Goal: Information Seeking & Learning: Find specific fact

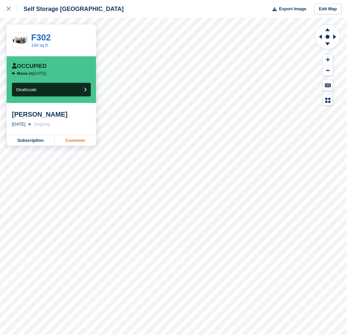
click at [83, 143] on link "Customer" at bounding box center [75, 140] width 41 height 11
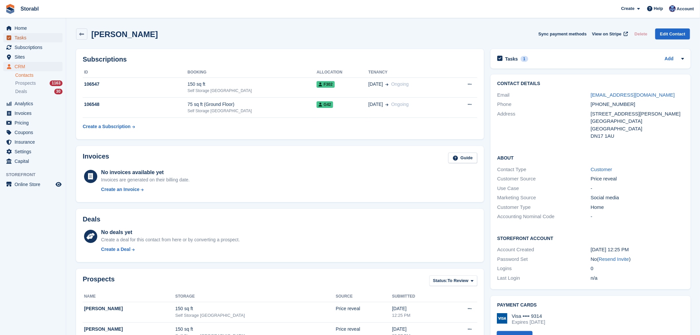
drag, startPoint x: 18, startPoint y: 35, endPoint x: 21, endPoint y: 36, distance: 3.5
click at [18, 35] on span "Tasks" at bounding box center [35, 37] width 40 height 9
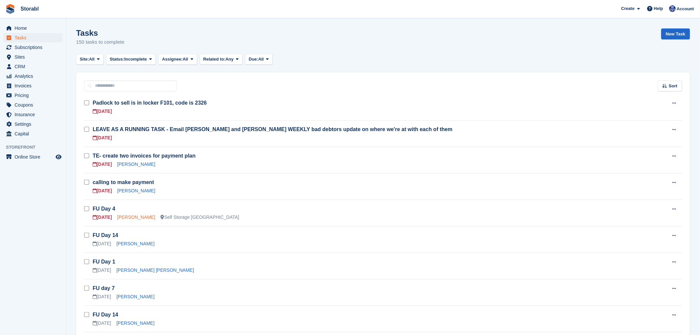
click at [140, 217] on link "Emma Granger" at bounding box center [136, 216] width 38 height 5
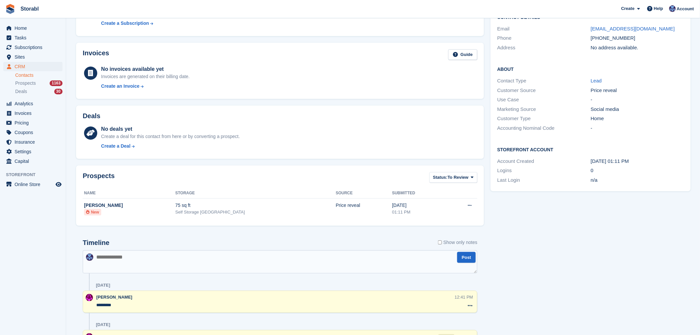
scroll to position [114, 0]
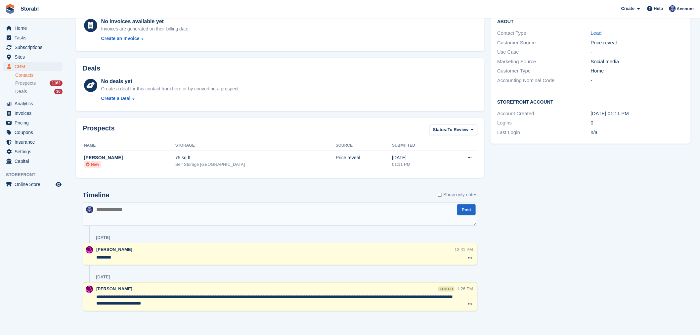
click at [194, 212] on textarea at bounding box center [280, 214] width 395 height 23
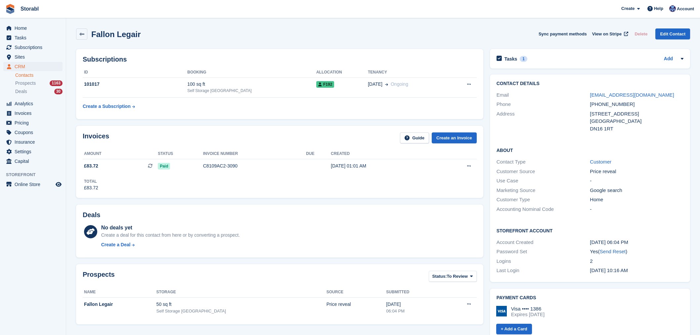
click at [46, 66] on span "CRM" at bounding box center [35, 66] width 40 height 9
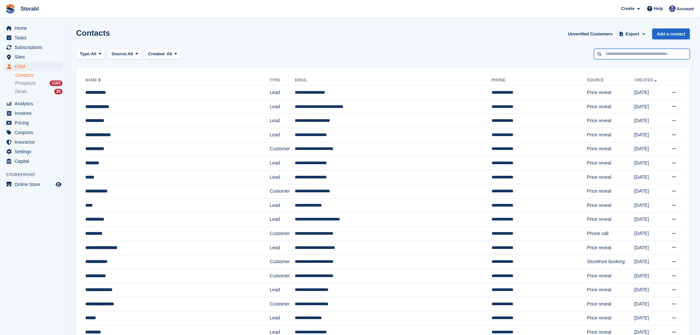
click at [627, 51] on input "text" at bounding box center [642, 54] width 96 height 11
paste input "**********"
click at [604, 54] on input "**********" at bounding box center [642, 54] width 96 height 11
type input "**********"
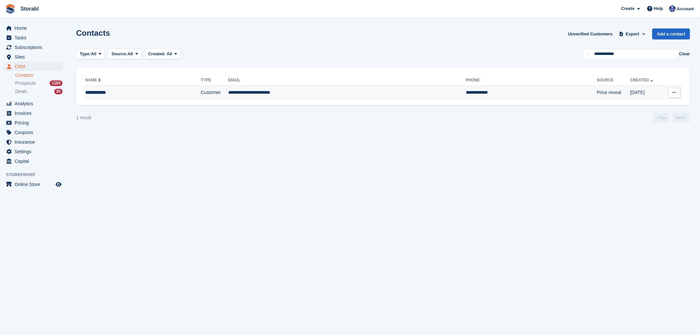
click at [352, 92] on td "**********" at bounding box center [347, 93] width 238 height 14
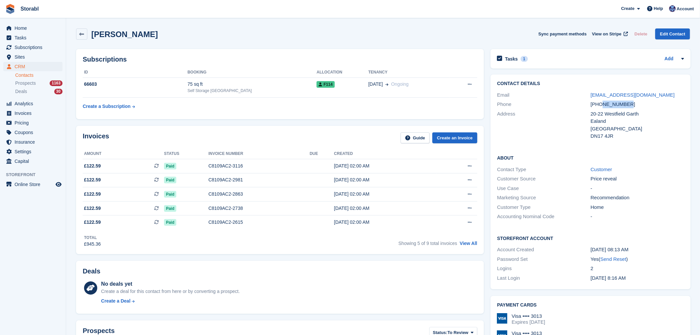
drag, startPoint x: 600, startPoint y: 104, endPoint x: 625, endPoint y: 104, distance: 24.2
click at [625, 104] on div "[PHONE_NUMBER]" at bounding box center [638, 105] width 94 height 8
click at [625, 105] on div "[PHONE_NUMBER]" at bounding box center [638, 105] width 94 height 8
drag, startPoint x: 600, startPoint y: 105, endPoint x: 628, endPoint y: 105, distance: 28.5
click at [628, 105] on div "[PHONE_NUMBER]" at bounding box center [638, 105] width 94 height 8
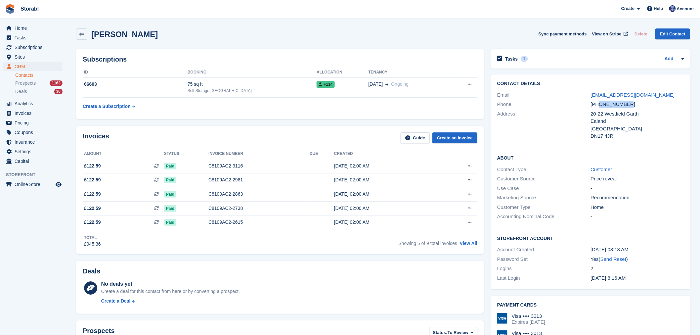
copy div "7799297752"
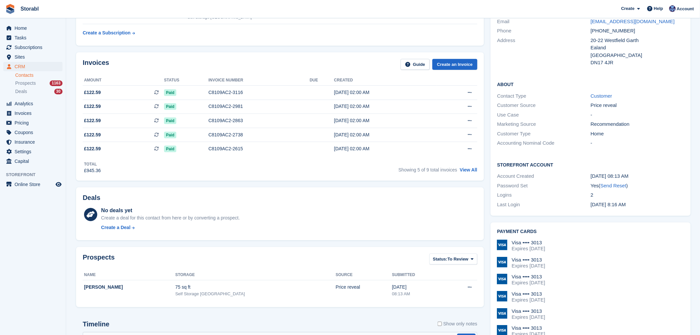
click at [380, 222] on div "No deals yet Create a deal for this contact from here or by converting a prospe…" at bounding box center [289, 220] width 376 height 27
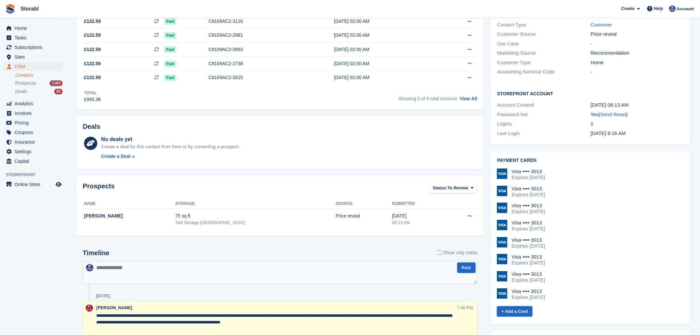
scroll to position [220, 0]
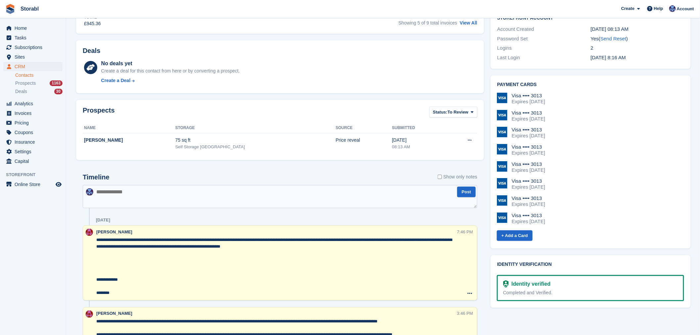
click at [349, 203] on textarea at bounding box center [280, 196] width 395 height 23
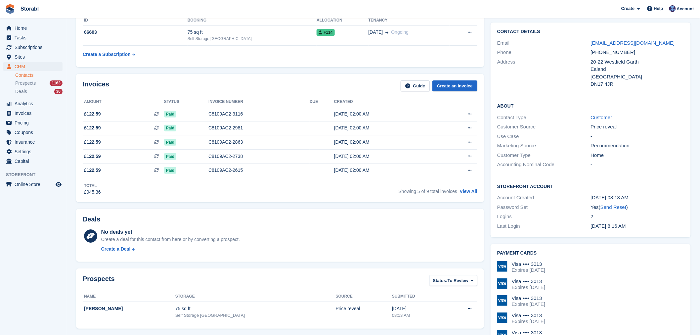
scroll to position [0, 0]
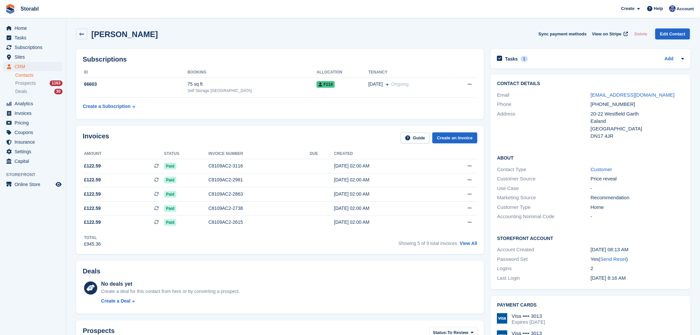
click at [371, 258] on div "Deals No deals yet Create a deal for this contact from here or by converting a …" at bounding box center [280, 287] width 415 height 60
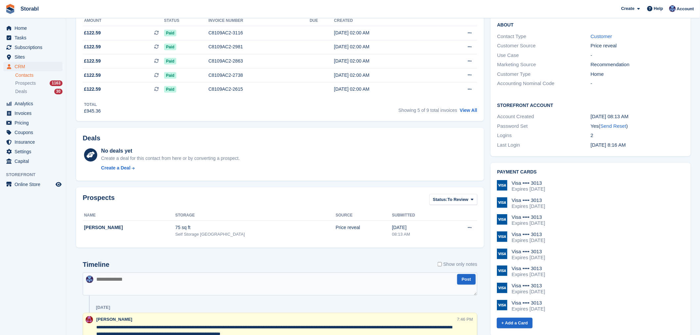
scroll to position [147, 0]
